Goal: Information Seeking & Learning: Learn about a topic

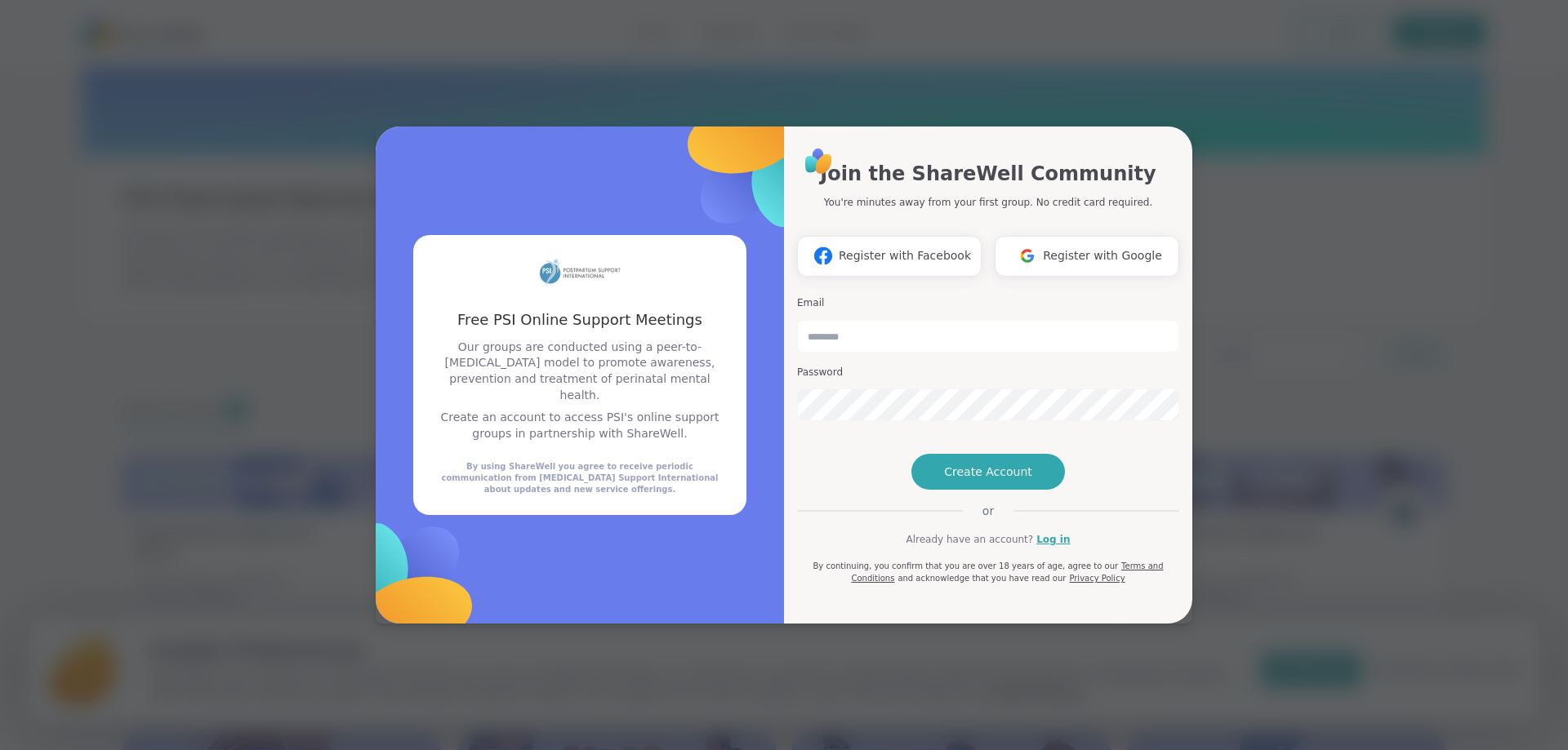
click at [1301, 528] on div "Free PSI Online Support Meetings Free PSI Online Support Meetings Our groups ar…" at bounding box center [783, 375] width 1548 height 750
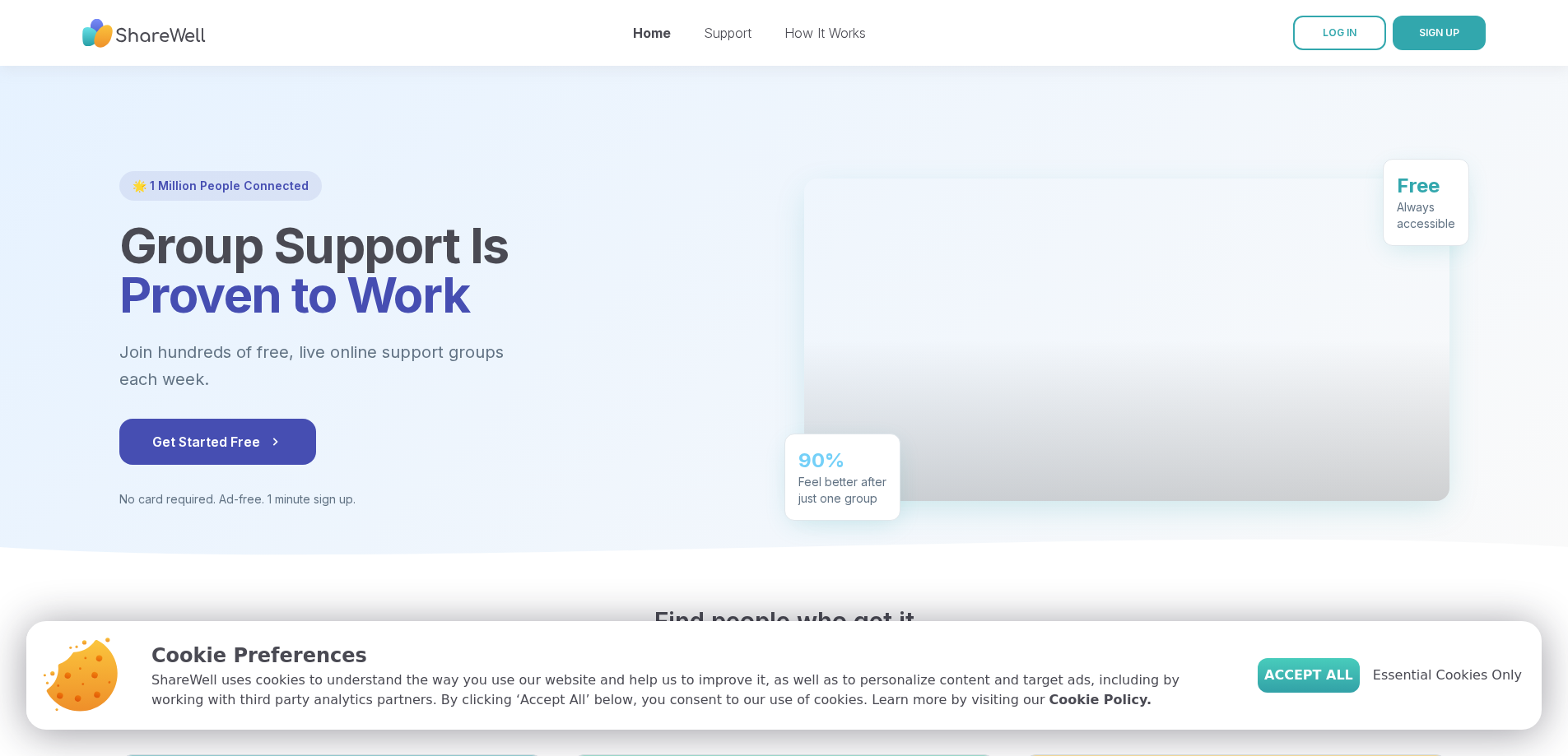
click at [1324, 679] on span "Accept All" at bounding box center [1308, 675] width 89 height 20
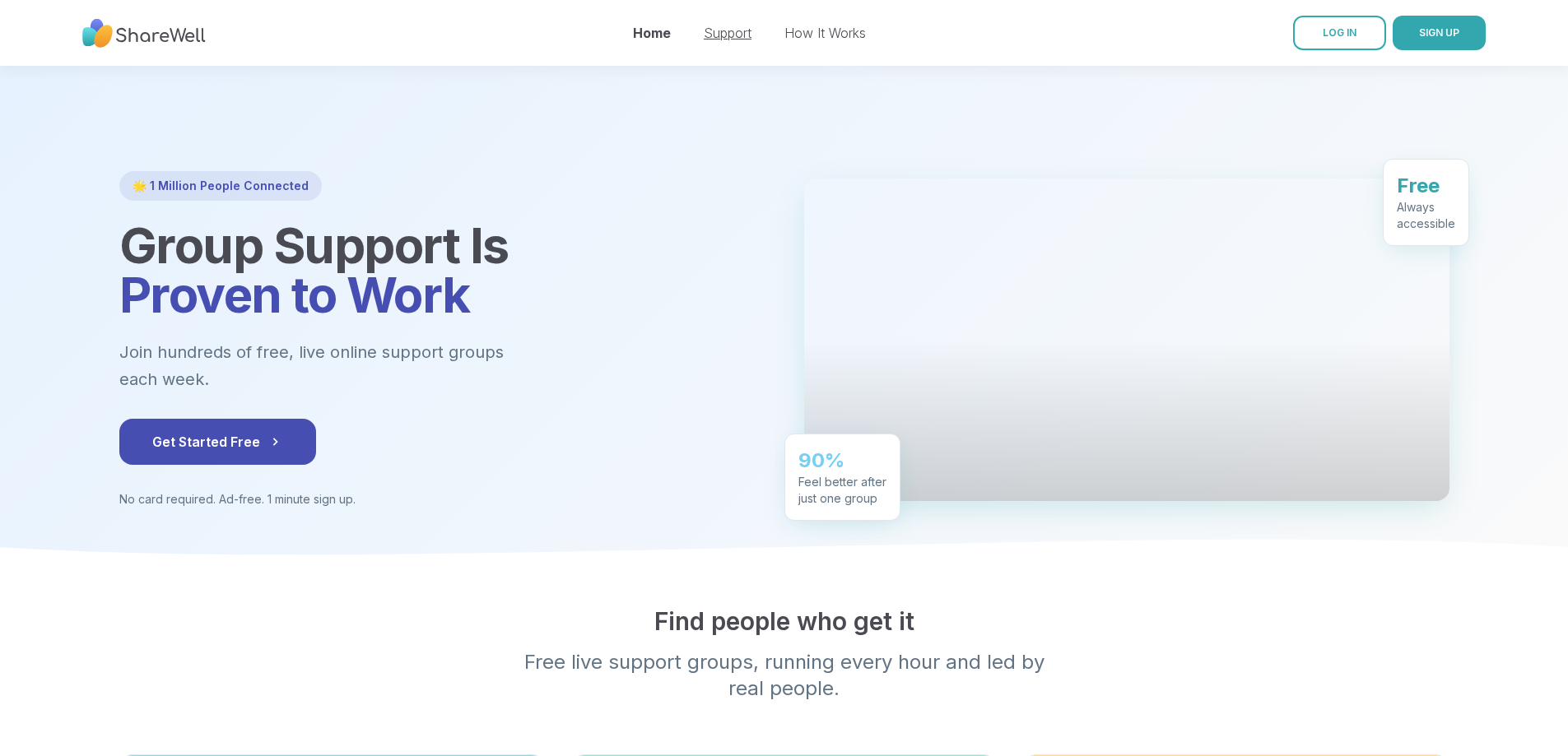
click at [735, 30] on link "Support" at bounding box center [727, 32] width 48 height 16
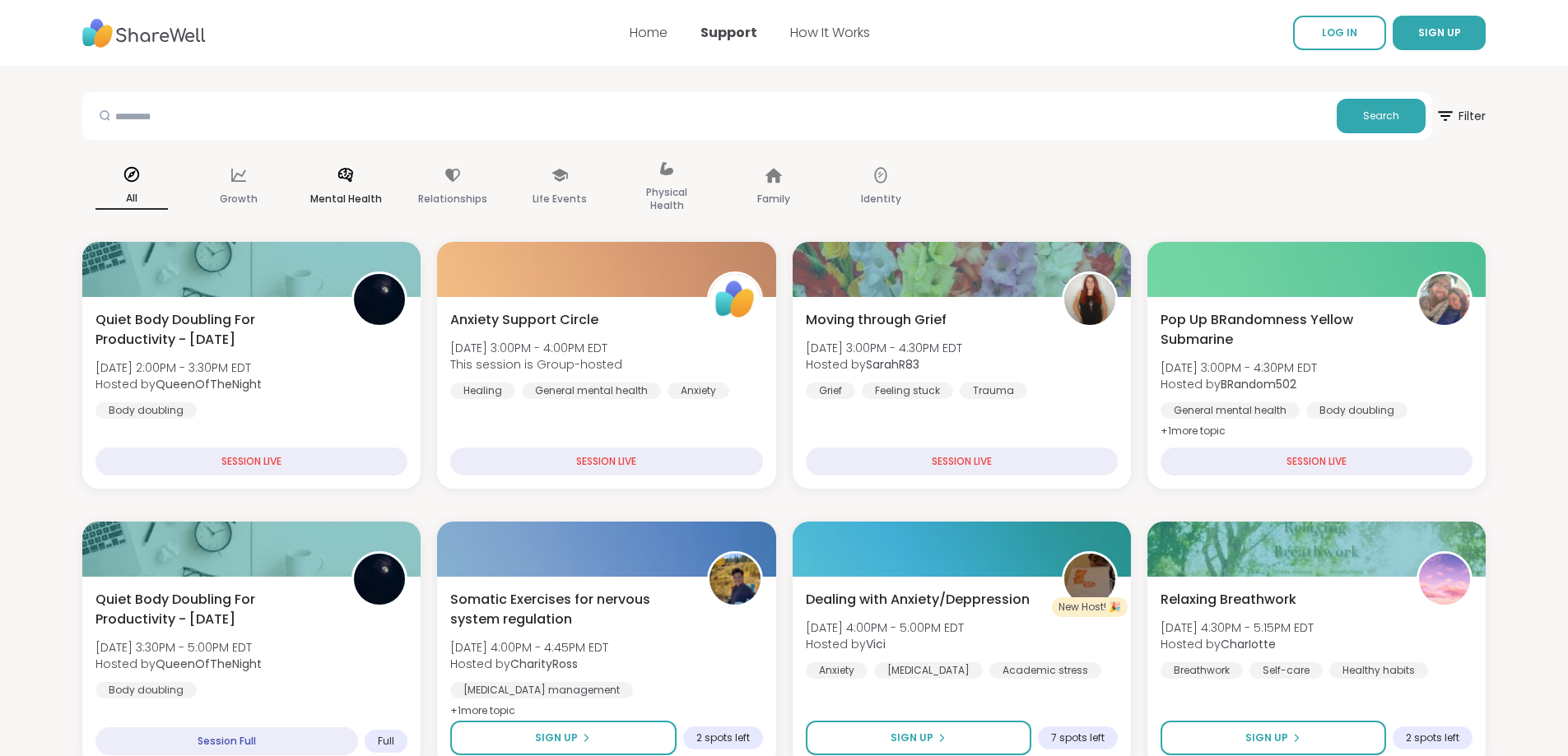
click at [344, 187] on div "Mental Health" at bounding box center [346, 187] width 99 height 82
